Goal: Task Accomplishment & Management: Manage account settings

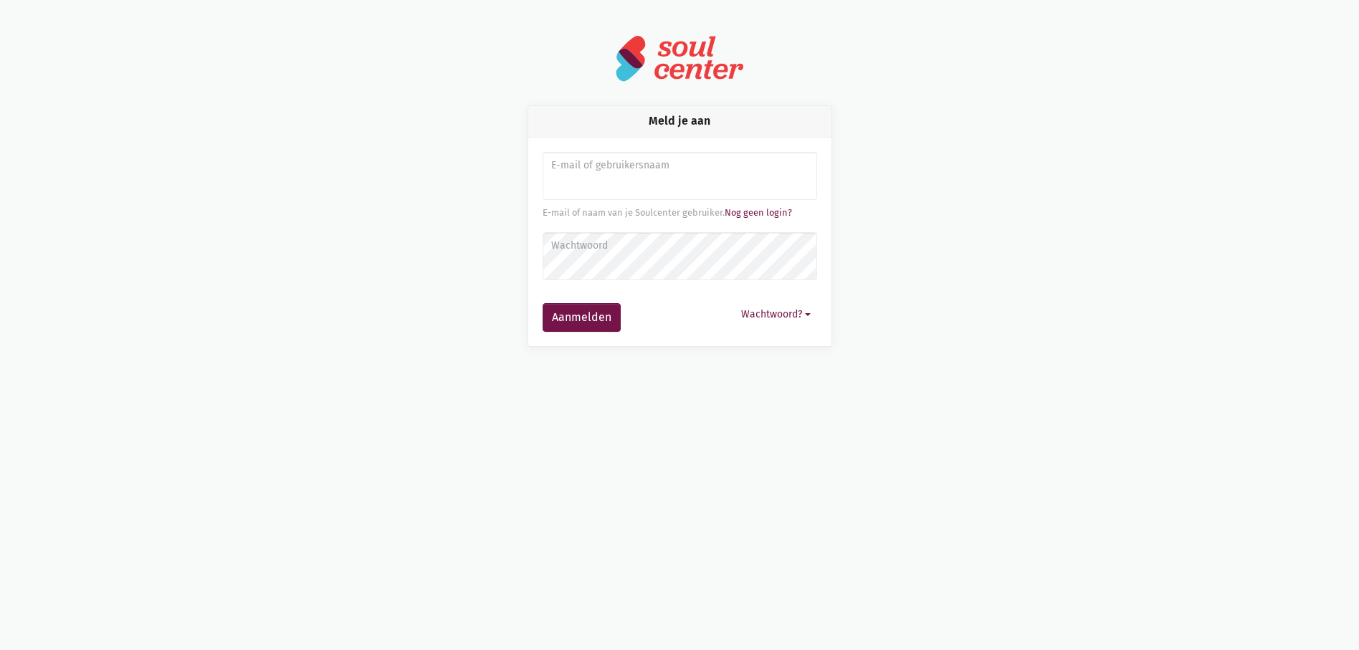
click at [604, 182] on input "Aanmelden" at bounding box center [680, 176] width 275 height 49
type input "[PERSON_NAME][EMAIL_ADDRESS][DOMAIN_NAME]"
click at [543, 303] on button "Aanmelden" at bounding box center [582, 317] width 78 height 29
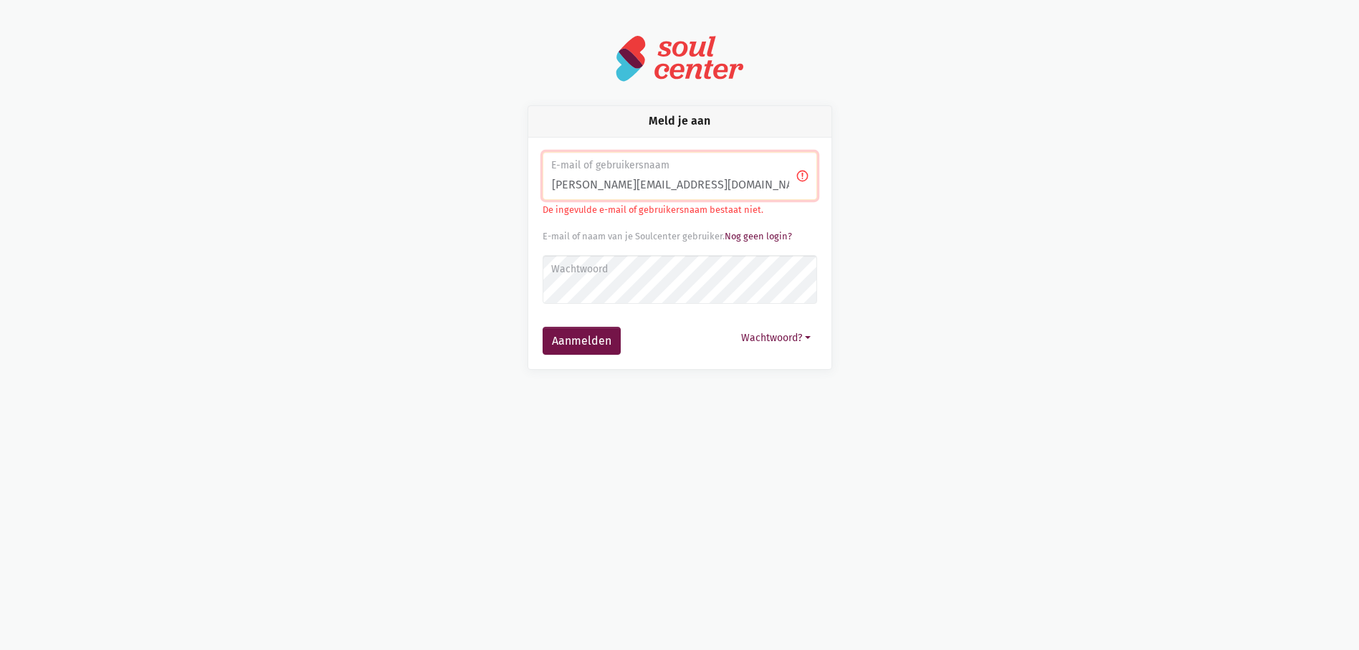
click at [607, 272] on label "Wachtwoord" at bounding box center [679, 270] width 256 height 16
click at [768, 338] on button "Wachtwoord?" at bounding box center [776, 338] width 82 height 22
click at [747, 367] on link "Aanmelden zonder wachtwoord" at bounding box center [705, 372] width 219 height 24
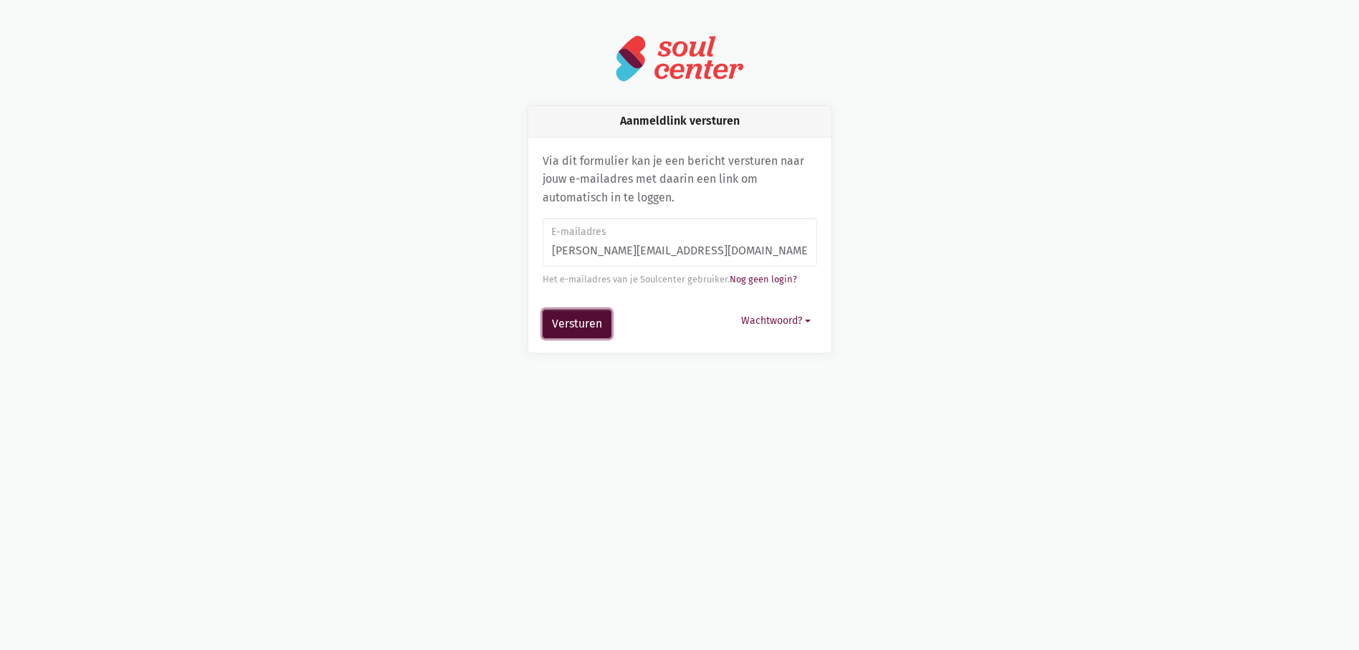
click at [598, 325] on button "Versturen" at bounding box center [577, 324] width 69 height 29
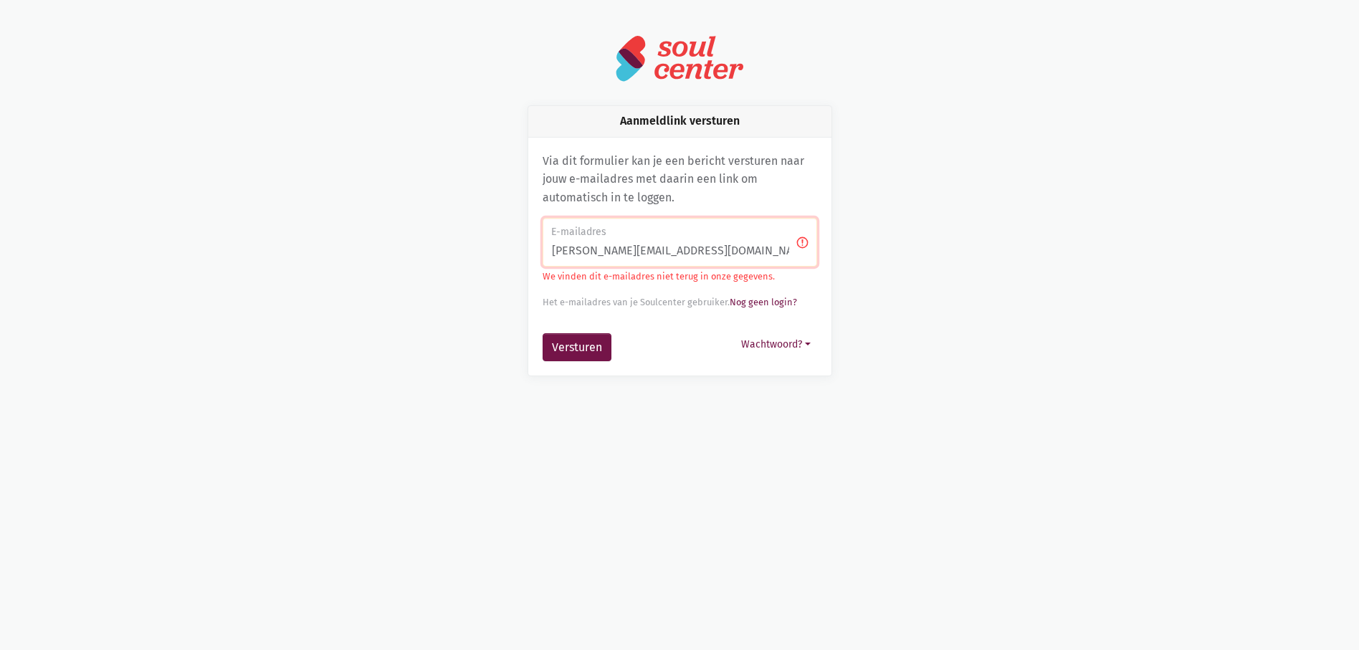
click at [669, 247] on input "michele.battheu@benwzn.be" at bounding box center [680, 242] width 275 height 49
drag, startPoint x: 713, startPoint y: 249, endPoint x: 650, endPoint y: 252, distance: 63.1
click at [650, 252] on input "michele.battheu@benwzn.be" at bounding box center [680, 242] width 275 height 49
click at [745, 249] on input "michele.battheu@v" at bounding box center [680, 242] width 275 height 49
type input "michele.battheu@v"
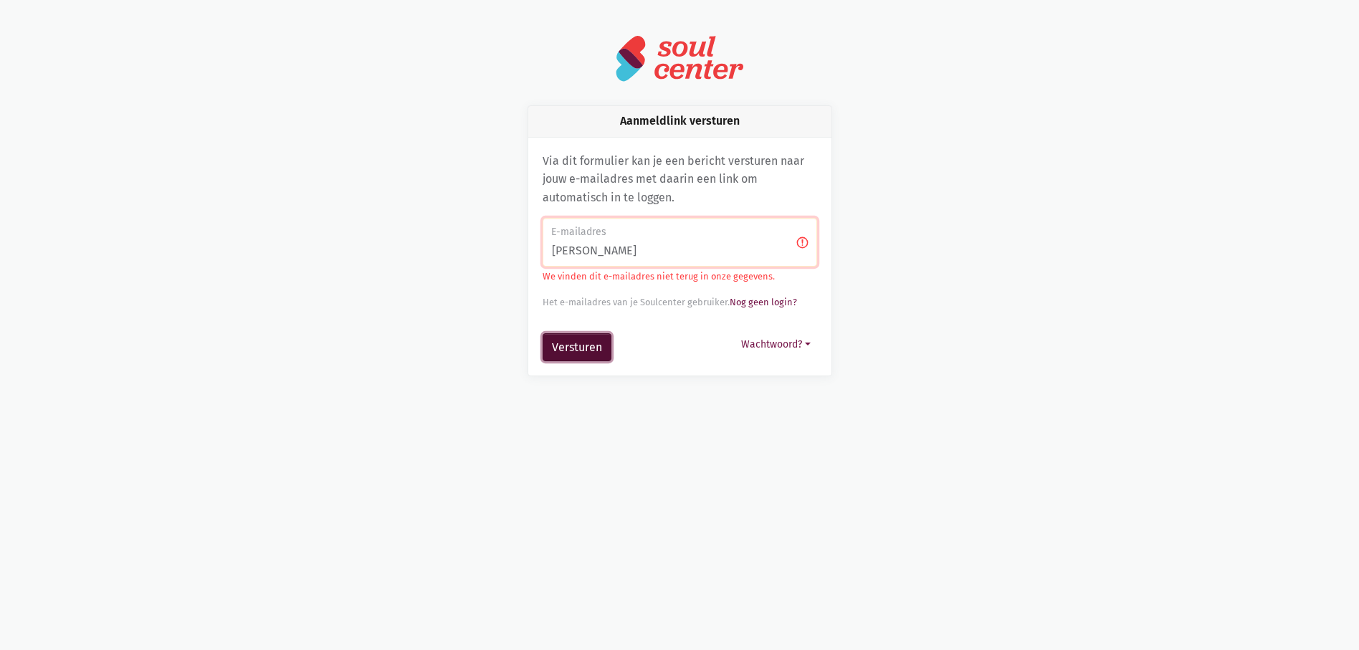
click at [559, 351] on button "Versturen" at bounding box center [577, 347] width 69 height 29
click at [665, 251] on input "[PERSON_NAME]" at bounding box center [680, 242] width 275 height 49
type input "[PERSON_NAME][EMAIL_ADDRESS][DOMAIN_NAME]"
click at [584, 349] on button "Versturen" at bounding box center [577, 347] width 69 height 29
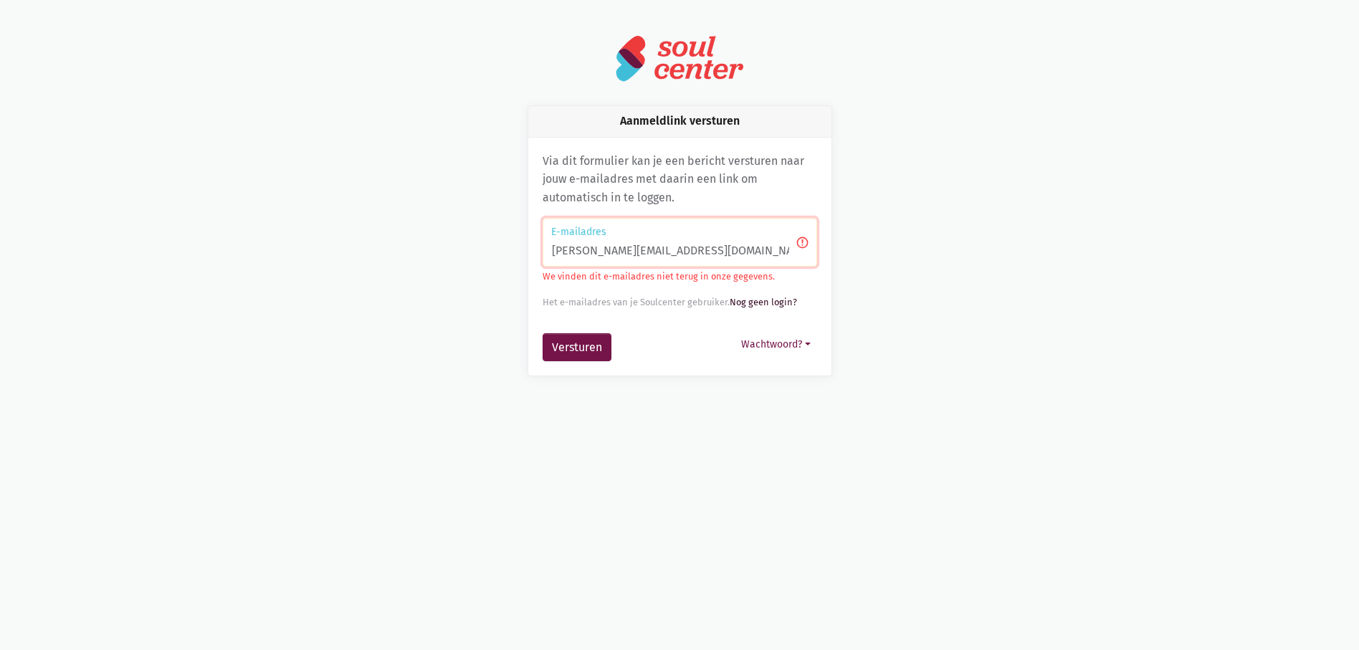
click at [752, 299] on link "Nog geen login?" at bounding box center [763, 302] width 67 height 11
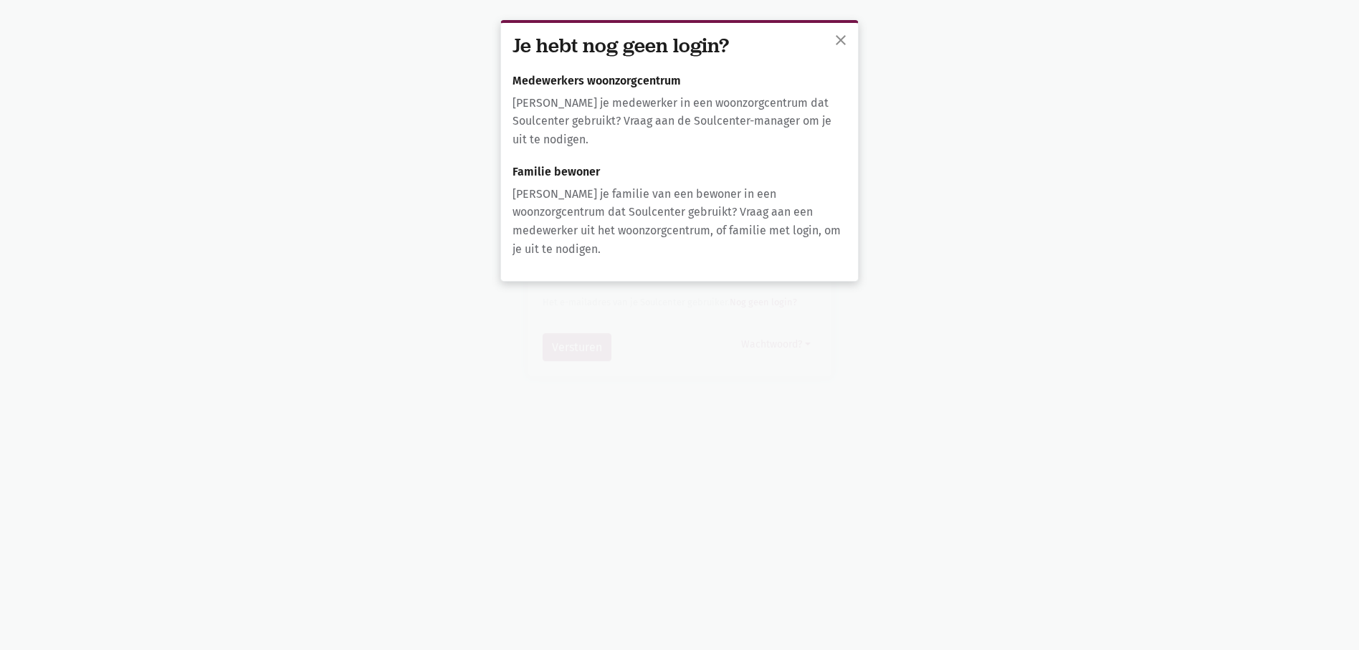
click at [557, 84] on h6 "Medewerkers woonzorgcentrum" at bounding box center [680, 81] width 334 height 13
click at [839, 34] on span "close" at bounding box center [840, 40] width 17 height 17
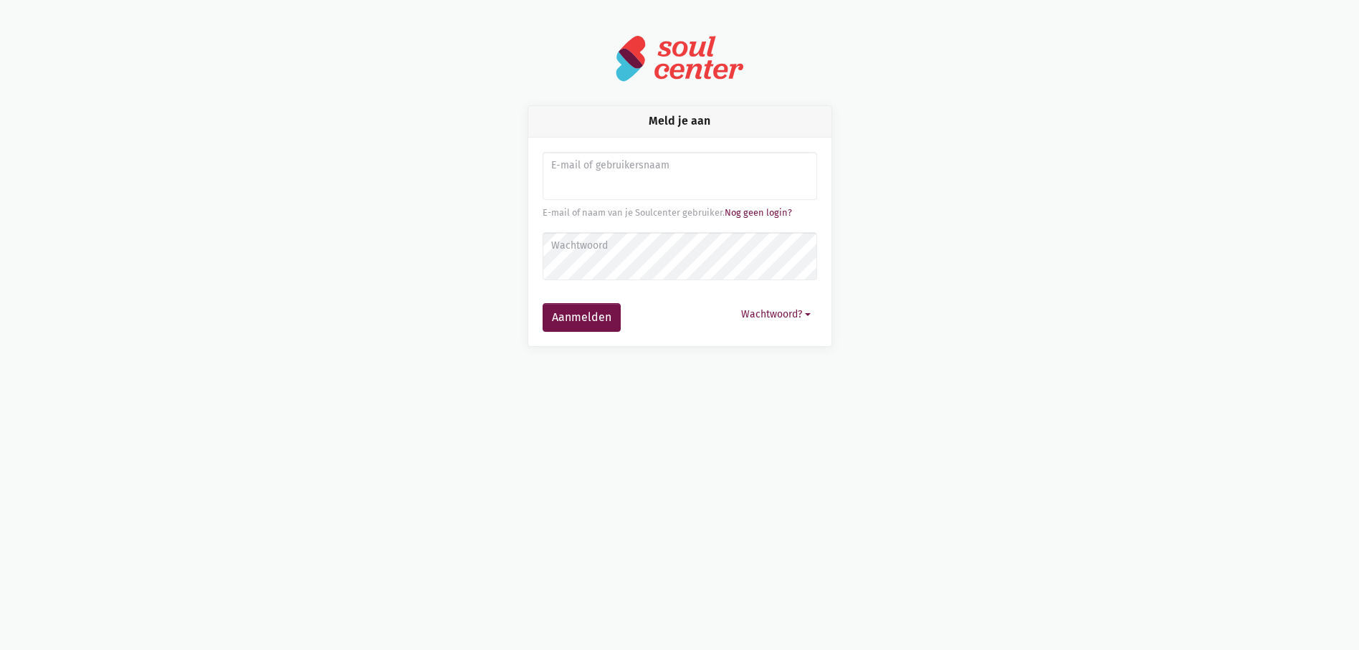
click at [680, 191] on input "Aanmelden" at bounding box center [680, 176] width 275 height 49
type input "[PERSON_NAME][EMAIL_ADDRESS][DOMAIN_NAME]"
click at [776, 209] on link "Nog geen login?" at bounding box center [758, 212] width 67 height 11
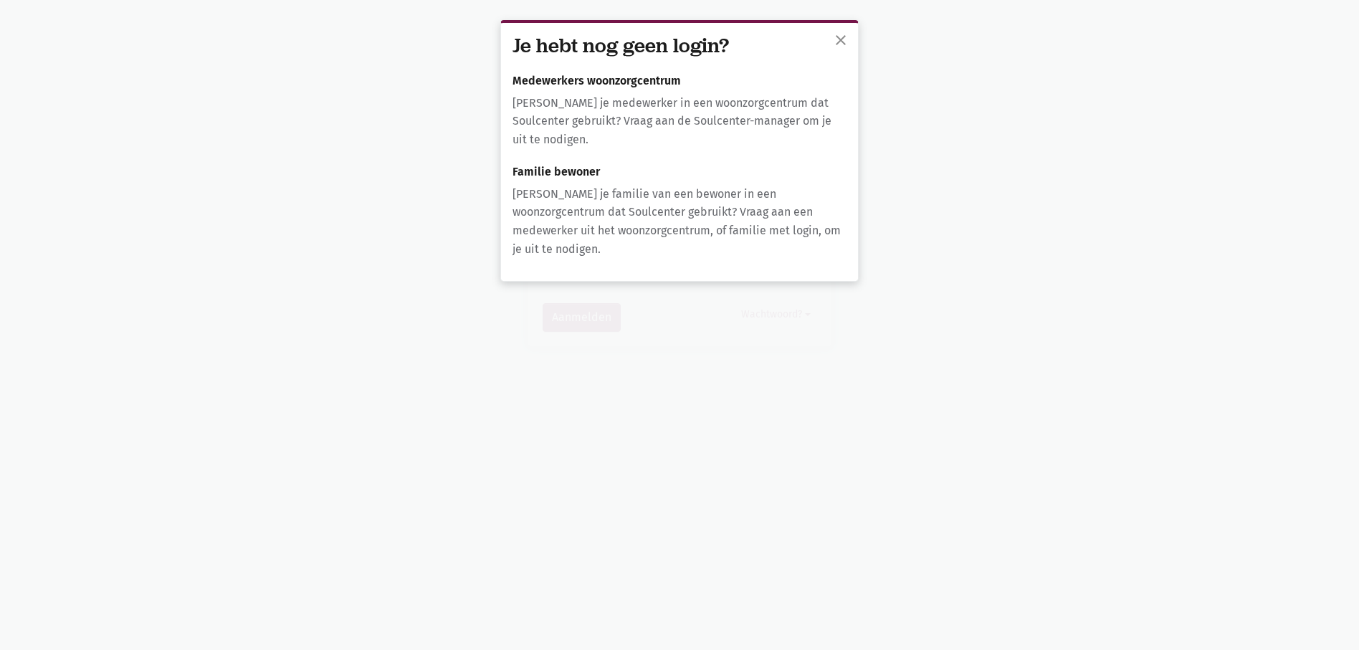
click at [609, 225] on p "[PERSON_NAME] je familie van een bewoner in een woonzorgcentrum dat Soulcenter …" at bounding box center [680, 221] width 334 height 73
click at [843, 37] on span "close" at bounding box center [840, 40] width 17 height 17
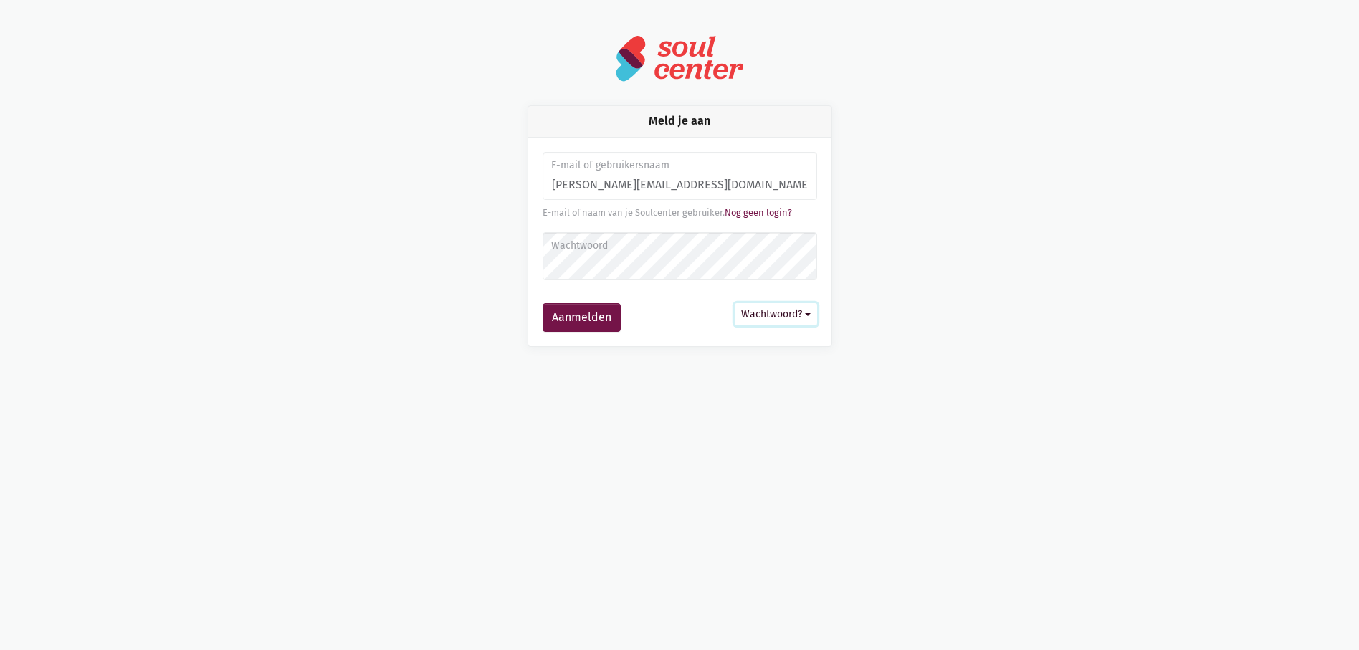
click at [773, 315] on button "Wachtwoord?" at bounding box center [776, 314] width 82 height 22
click at [740, 370] on link "Wachtwoord instellen of aanpassen" at bounding box center [705, 373] width 219 height 24
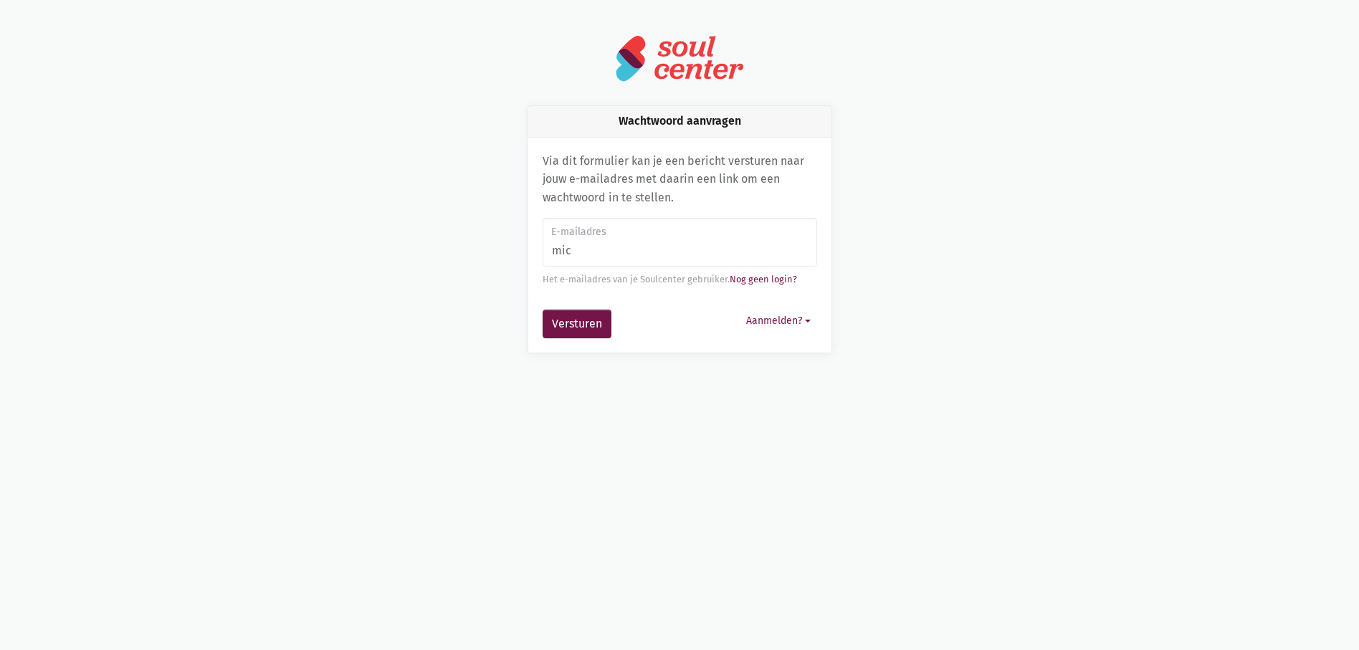
type input "[PERSON_NAME][EMAIL_ADDRESS][DOMAIN_NAME]"
click at [580, 323] on button "Versturen" at bounding box center [577, 324] width 69 height 29
